Goal: Task Accomplishment & Management: Use online tool/utility

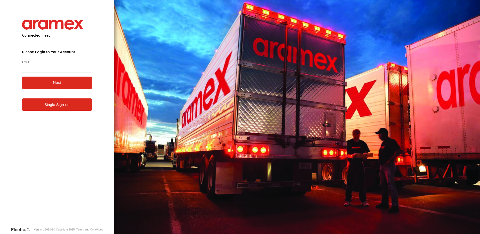
click at [70, 109] on link "Single Sign-on" at bounding box center [57, 104] width 70 height 12
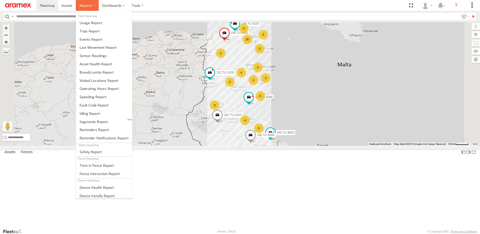
click at [80, 4] on span at bounding box center [85, 5] width 13 height 5
click at [102, 120] on span at bounding box center [94, 121] width 28 height 5
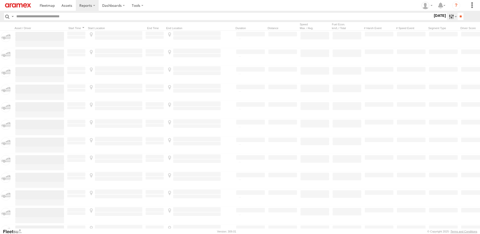
click at [450, 18] on label at bounding box center [452, 16] width 11 height 7
click at [0, 0] on span "Yesterday" at bounding box center [0, 0] width 0 height 0
click at [461, 18] on input "**" at bounding box center [461, 16] width 6 height 7
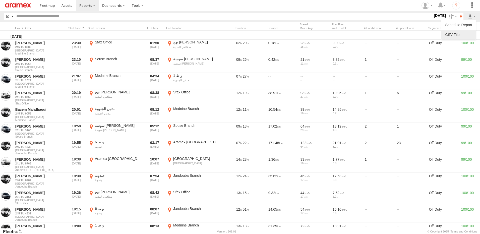
click at [464, 34] on link at bounding box center [459, 35] width 31 height 8
click at [16, 8] on link at bounding box center [18, 5] width 36 height 11
